Goal: Task Accomplishment & Management: Use online tool/utility

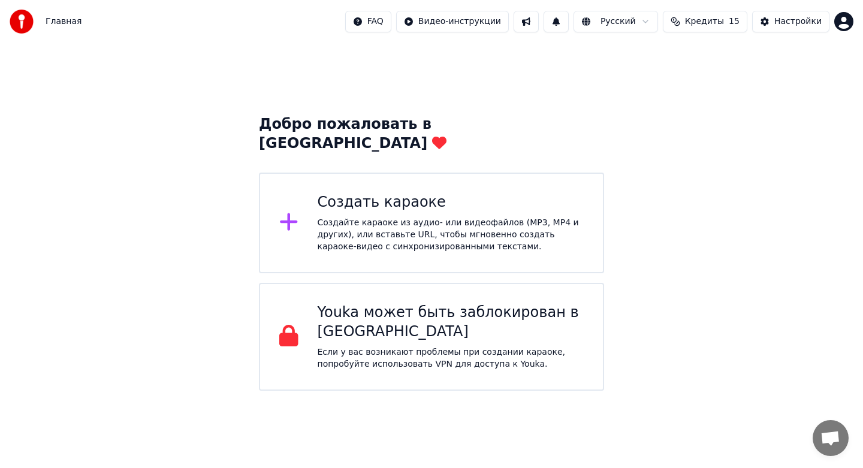
click at [486, 217] on div "Создайте караоке из аудио- или видеофайлов (MP3, MP4 и других), или вставьте UR…" at bounding box center [450, 235] width 267 height 36
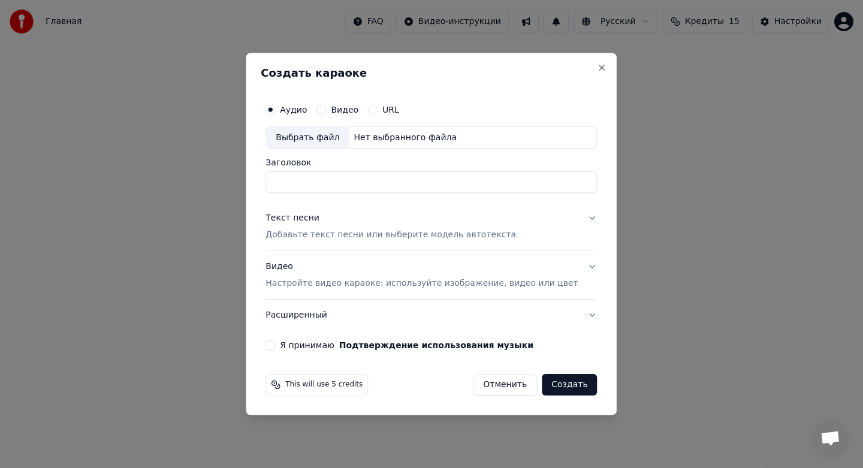
click at [333, 234] on p "Добавьте текст песни или выберите модель автотекста" at bounding box center [390, 235] width 250 height 12
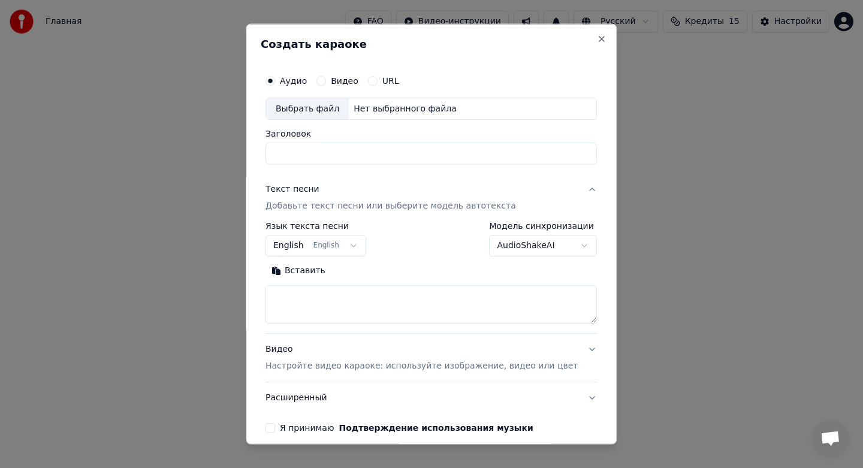
click at [342, 243] on button "English English" at bounding box center [315, 246] width 101 height 22
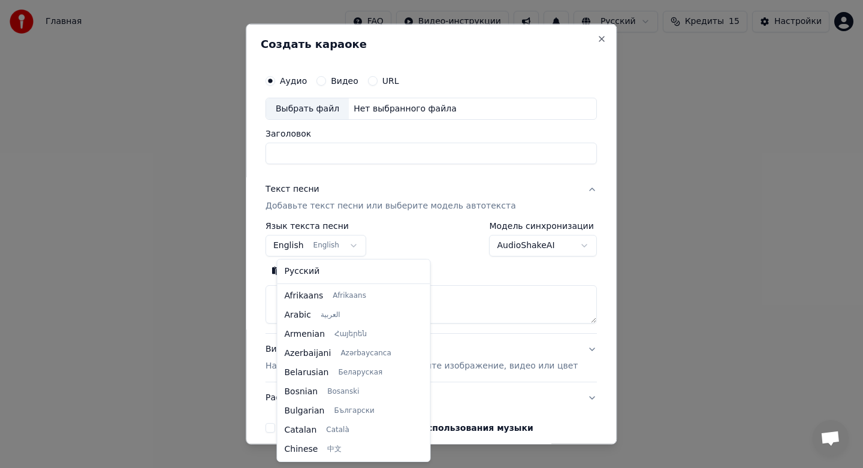
scroll to position [96, 0]
select select "**"
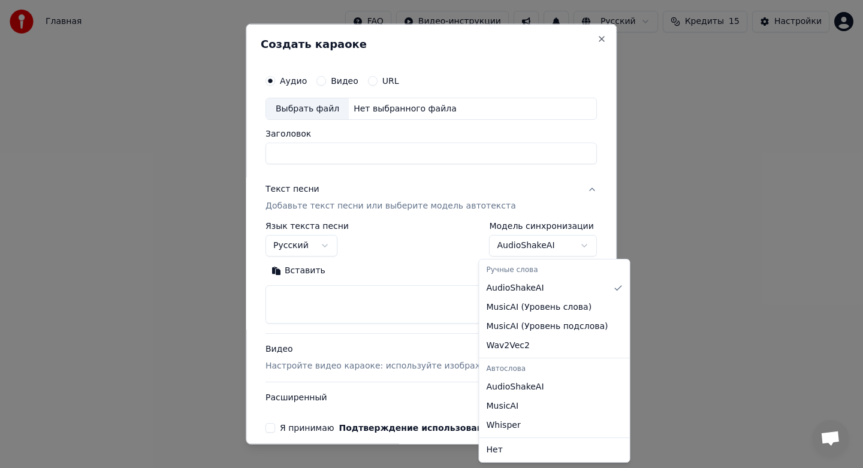
click at [526, 244] on body "**********" at bounding box center [431, 195] width 863 height 391
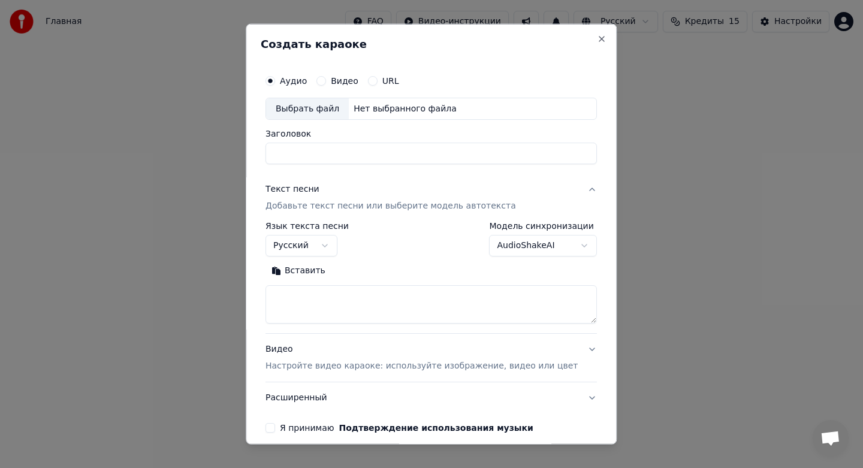
click at [526, 244] on body "**********" at bounding box center [431, 195] width 863 height 391
click at [435, 308] on textarea at bounding box center [430, 304] width 331 height 38
click at [403, 273] on div "Вставить" at bounding box center [430, 270] width 331 height 19
click at [326, 78] on button "Видео" at bounding box center [321, 80] width 10 height 10
click at [327, 111] on div "Выбрать файл" at bounding box center [307, 109] width 83 height 22
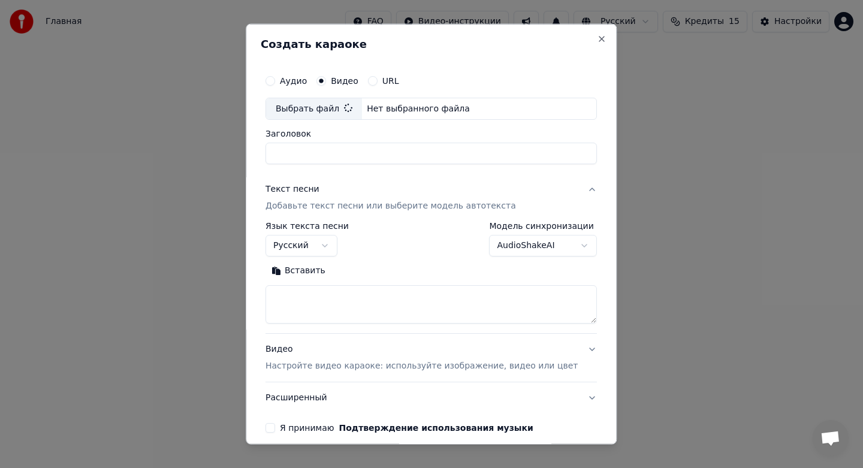
type input "**********"
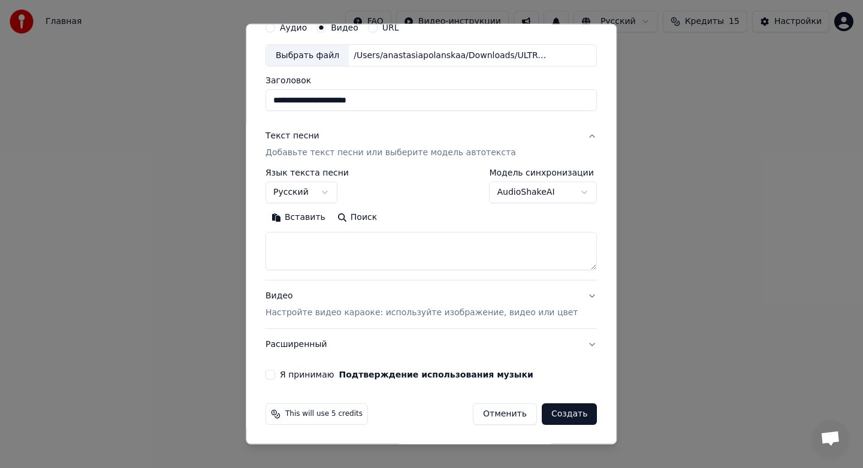
click at [563, 413] on button "Создать" at bounding box center [568, 414] width 55 height 22
select select "**"
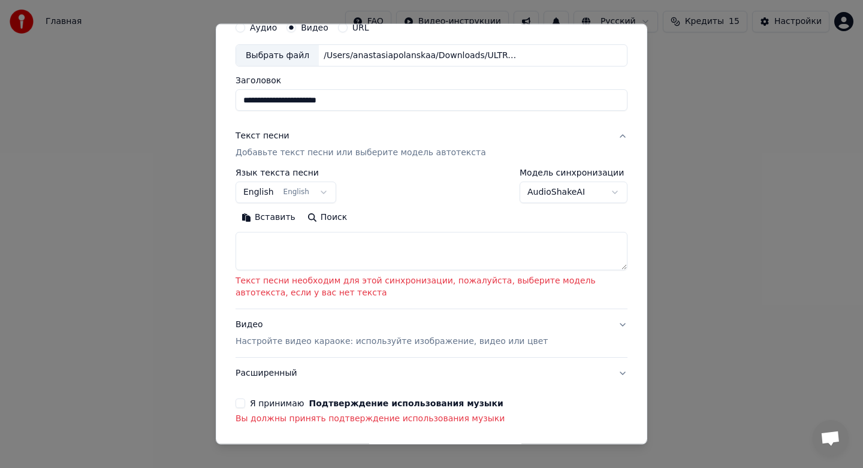
click at [416, 258] on textarea at bounding box center [431, 251] width 392 height 38
click at [267, 213] on button "Вставить" at bounding box center [268, 217] width 66 height 19
type textarea "**********"
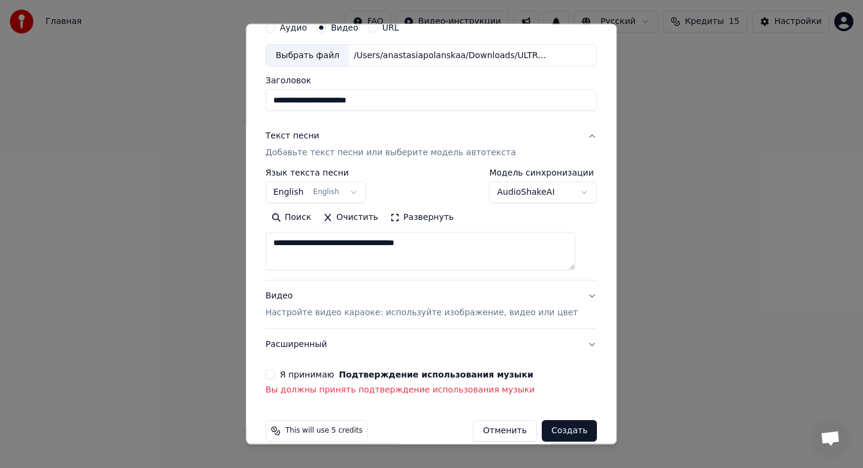
drag, startPoint x: 466, startPoint y: 241, endPoint x: 240, endPoint y: 240, distance: 226.4
click at [240, 240] on body "**********" at bounding box center [431, 195] width 863 height 391
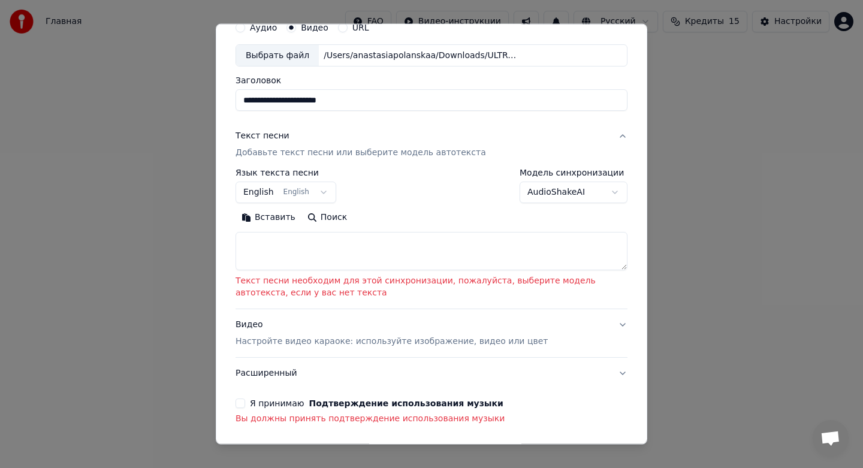
click at [310, 253] on textarea at bounding box center [431, 251] width 392 height 38
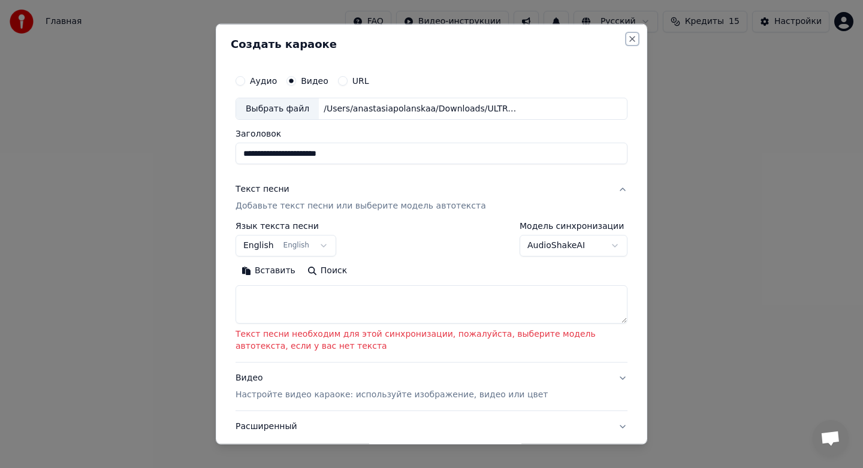
click at [629, 39] on button "Close" at bounding box center [632, 39] width 10 height 10
select select
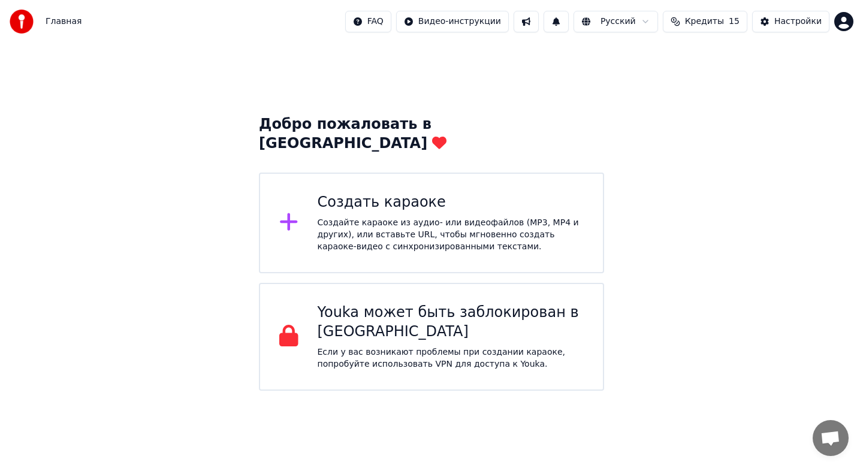
click at [507, 221] on div "Создайте караоке из аудио- или видеофайлов (MP3, MP4 и других), или вставьте UR…" at bounding box center [450, 235] width 267 height 36
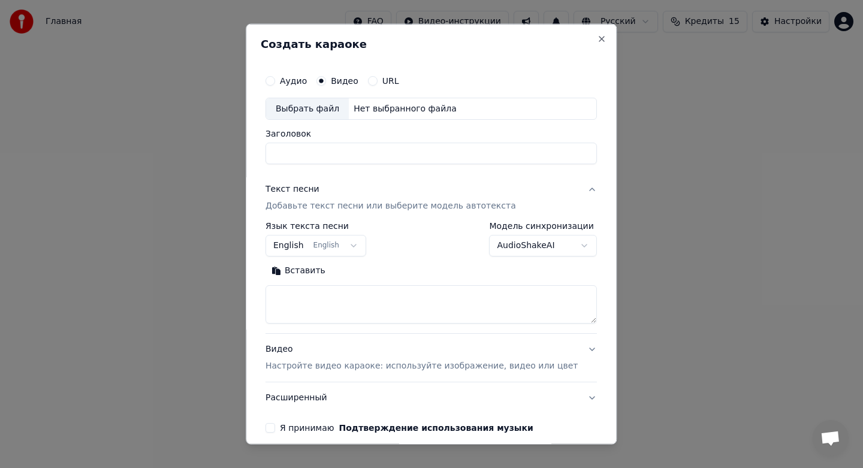
click at [389, 75] on div "URL" at bounding box center [383, 80] width 31 height 10
click at [377, 77] on button "URL" at bounding box center [373, 80] width 10 height 10
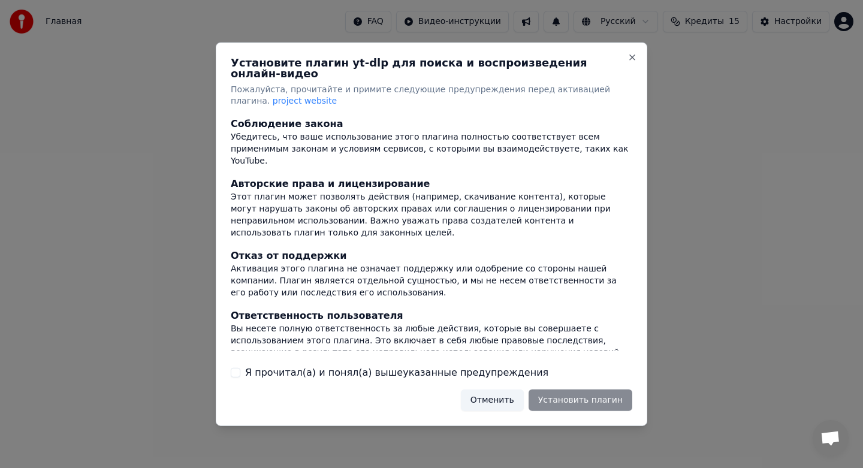
click at [622, 59] on div "Установите плагин yt-dlp для поиска и воспроизведения онлайн-видео Пожалуйста, …" at bounding box center [431, 233] width 431 height 383
click at [630, 61] on button "Close" at bounding box center [632, 57] width 10 height 10
click at [630, 60] on button "Close" at bounding box center [632, 57] width 10 height 10
click at [497, 398] on button "Отменить" at bounding box center [492, 400] width 63 height 22
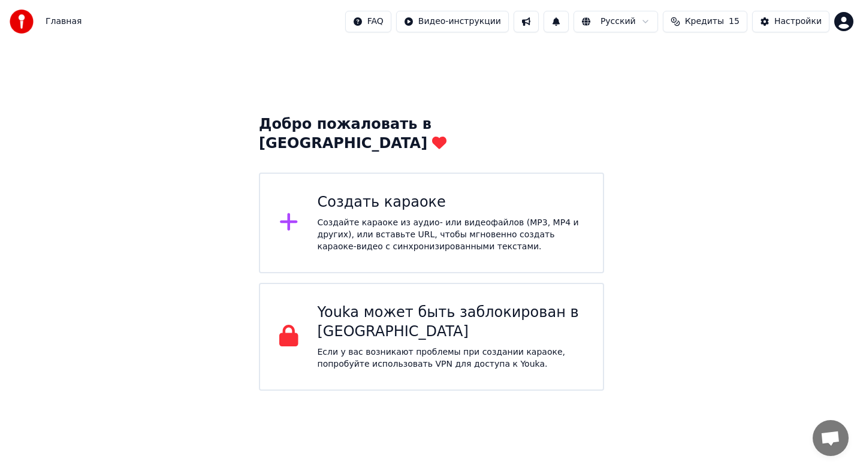
click at [418, 217] on div "Создайте караоке из аудио- или видеофайлов (MP3, MP4 и других), или вставьте UR…" at bounding box center [450, 235] width 267 height 36
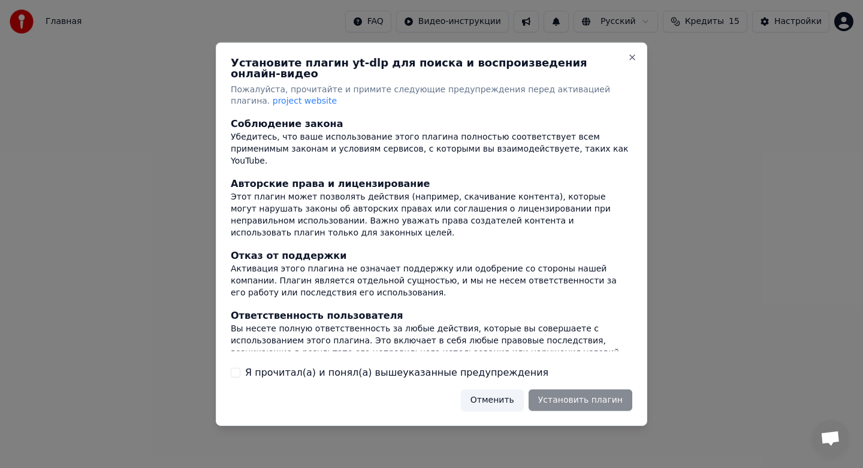
click at [500, 400] on button "Отменить" at bounding box center [492, 400] width 63 height 22
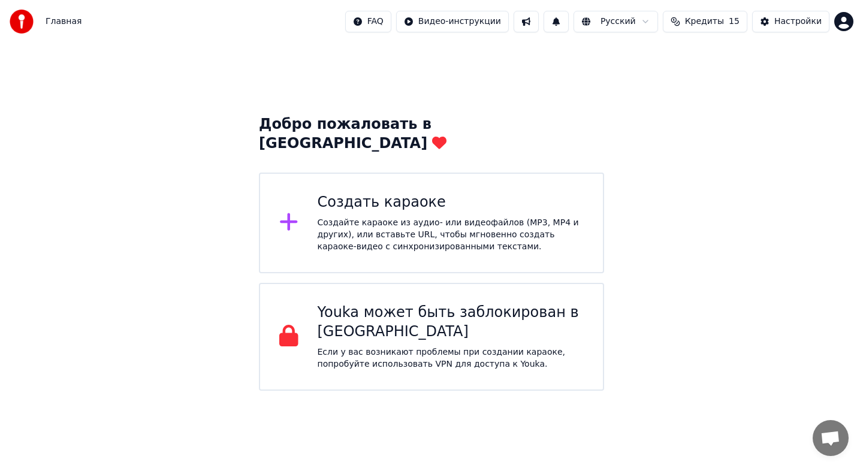
click at [332, 194] on div "Создать караоке Создайте караоке из аудио- или видеофайлов (MP3, MP4 и других),…" at bounding box center [450, 223] width 267 height 60
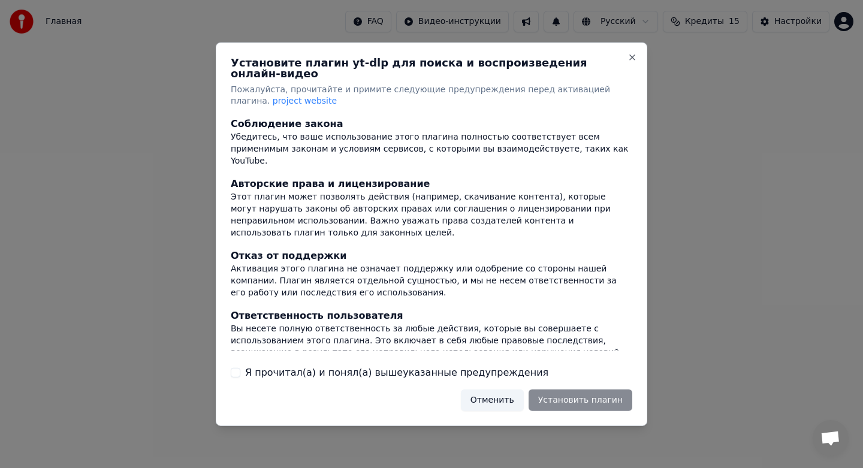
click at [474, 366] on label "Я прочитал(а) и понял(а) вышеуказанные предупреждения" at bounding box center [396, 372] width 303 height 14
click at [240, 368] on button "Я прочитал(а) и понял(а) вышеуказанные предупреждения" at bounding box center [236, 373] width 10 height 10
click at [499, 395] on button "Отменить" at bounding box center [492, 400] width 63 height 22
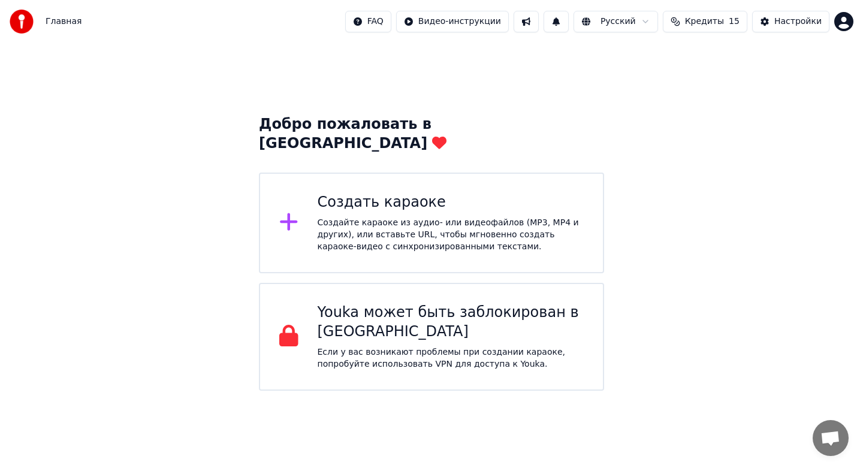
click at [422, 234] on div "Создать караоке Создайте караоке из аудио- или видеофайлов (MP3, MP4 и других),…" at bounding box center [431, 223] width 345 height 101
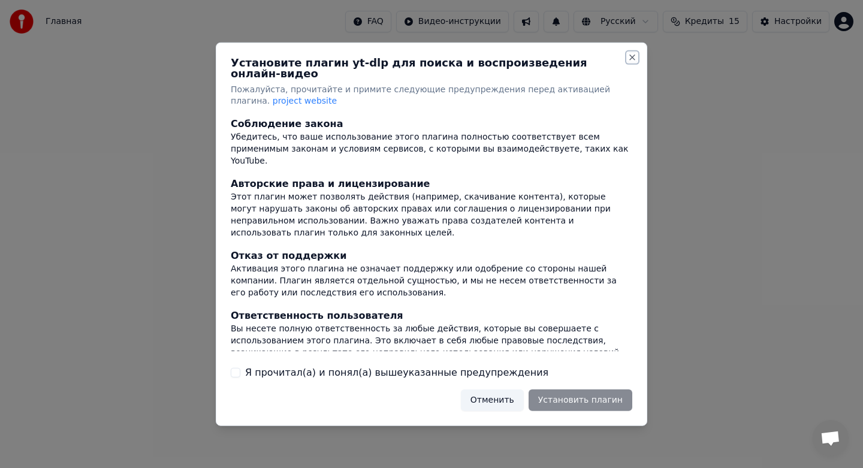
click at [633, 60] on button "Close" at bounding box center [632, 57] width 10 height 10
click at [498, 406] on div "Установите плагин yt-dlp для поиска и воспроизведения онлайн-видео Пожалуйста, …" at bounding box center [431, 233] width 431 height 383
click at [501, 395] on button "Отменить" at bounding box center [492, 400] width 63 height 22
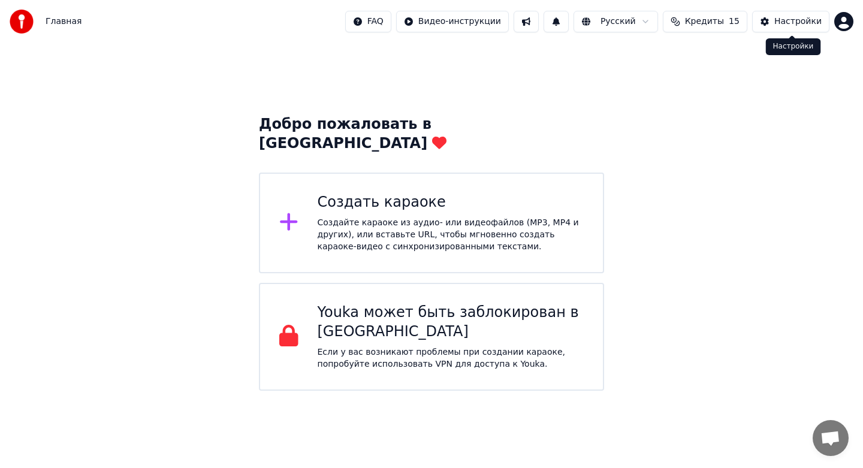
click at [773, 24] on button "Настройки" at bounding box center [790, 22] width 77 height 22
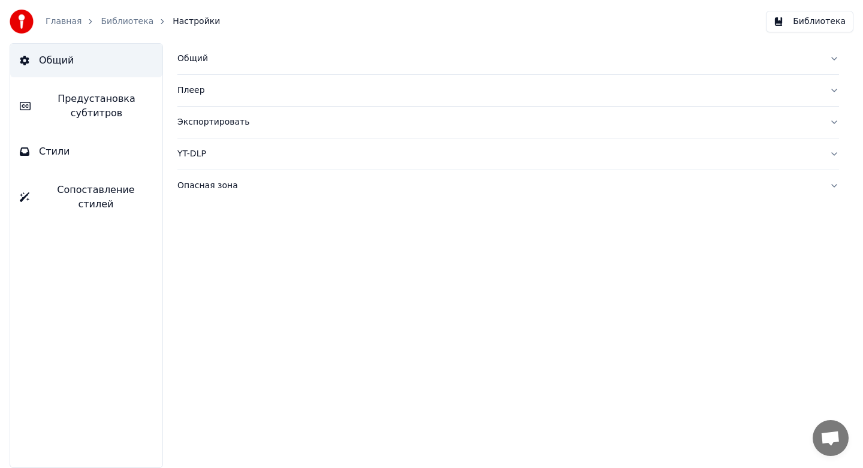
click at [125, 24] on link "Библиотека" at bounding box center [127, 22] width 53 height 12
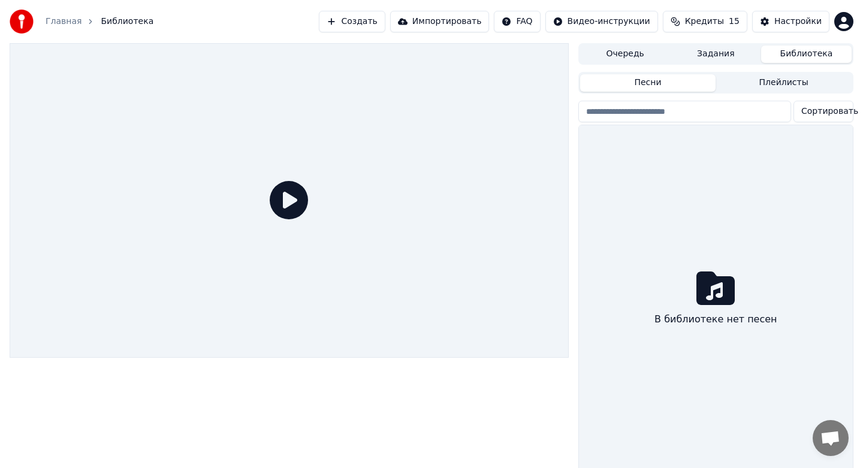
click at [71, 23] on link "Главная" at bounding box center [64, 22] width 36 height 12
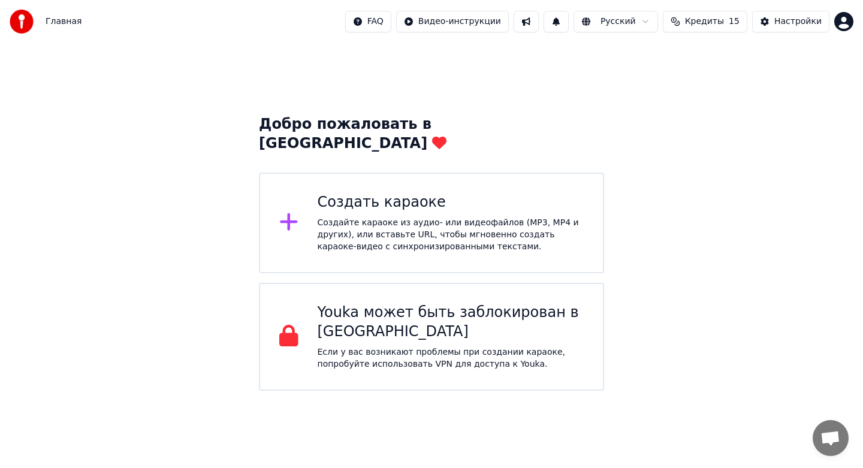
click at [327, 193] on div "Создать караоке" at bounding box center [450, 202] width 267 height 19
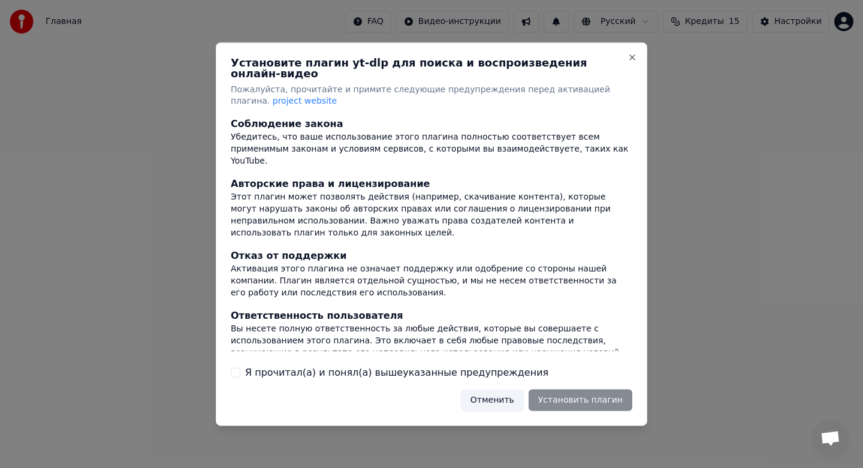
click at [507, 367] on label "Я прочитал(а) и понял(а) вышеуказанные предупреждения" at bounding box center [396, 372] width 303 height 14
click at [240, 368] on button "Я прочитал(а) и понял(а) вышеуказанные предупреждения" at bounding box center [236, 373] width 10 height 10
click at [575, 397] on button "Установить плагин" at bounding box center [580, 400] width 104 height 22
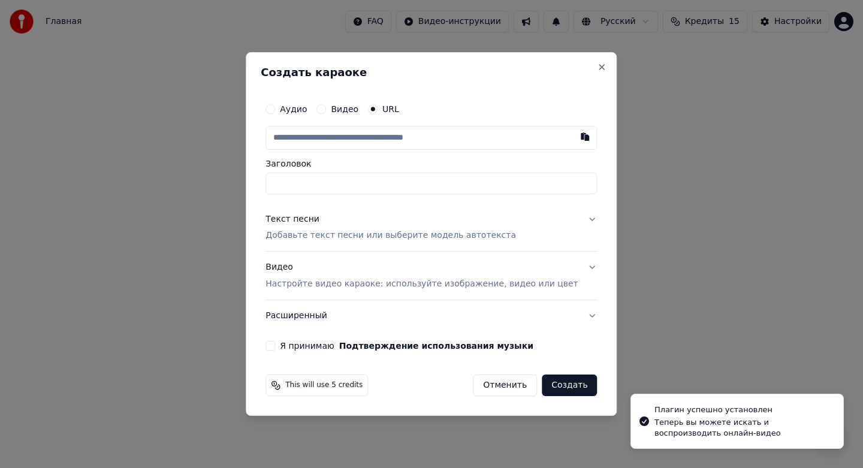
click at [326, 107] on button "Видео" at bounding box center [321, 109] width 10 height 10
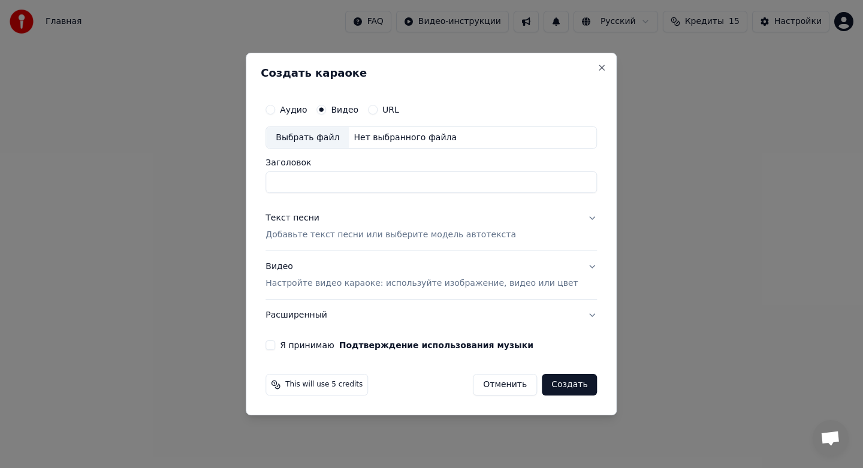
click at [311, 143] on div "Выбрать файл" at bounding box center [307, 138] width 83 height 22
type input "**********"
click at [514, 240] on button "Текст песни Добавьте текст песни или выберите модель автотекста" at bounding box center [430, 227] width 331 height 48
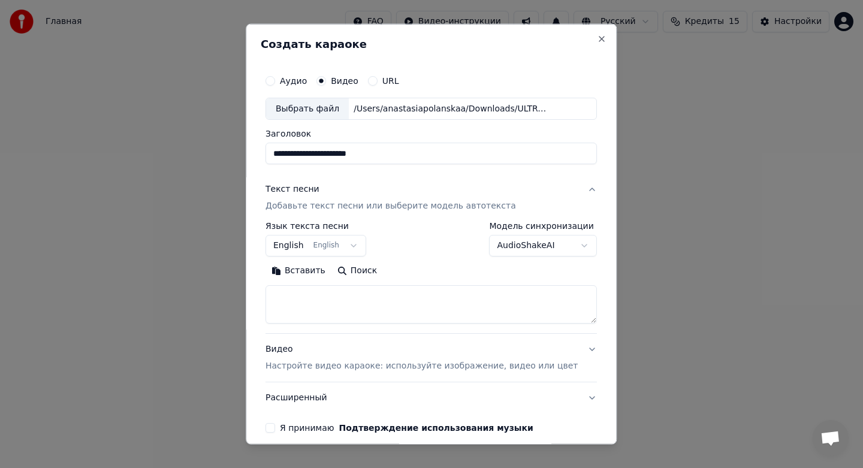
click at [317, 250] on body "**********" at bounding box center [431, 195] width 863 height 391
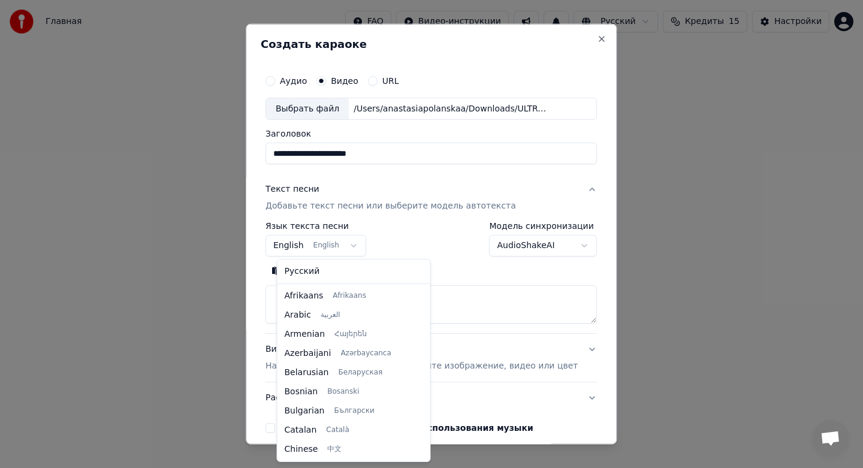
scroll to position [96, 0]
select select "**"
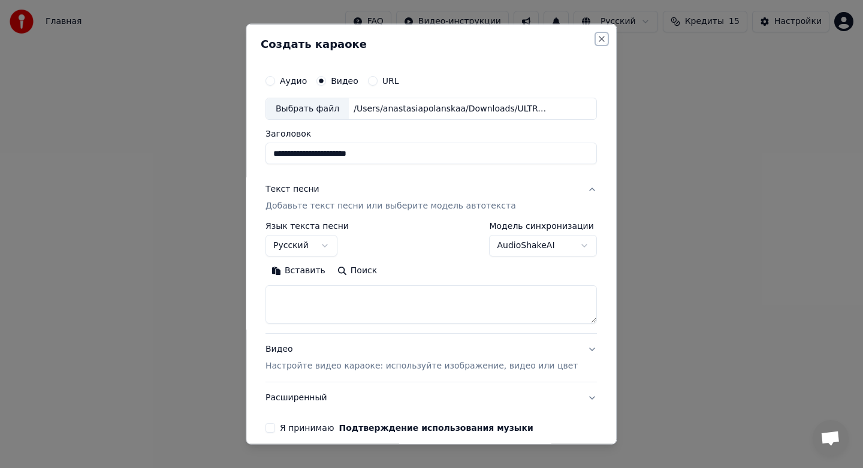
click at [597, 34] on button "Close" at bounding box center [602, 39] width 10 height 10
select select
